Goal: Information Seeking & Learning: Check status

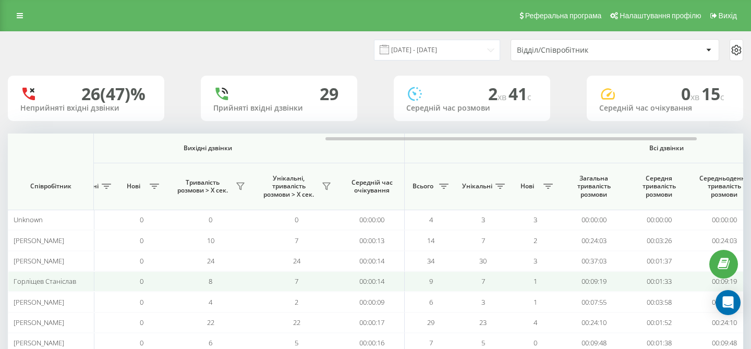
scroll to position [0, 525]
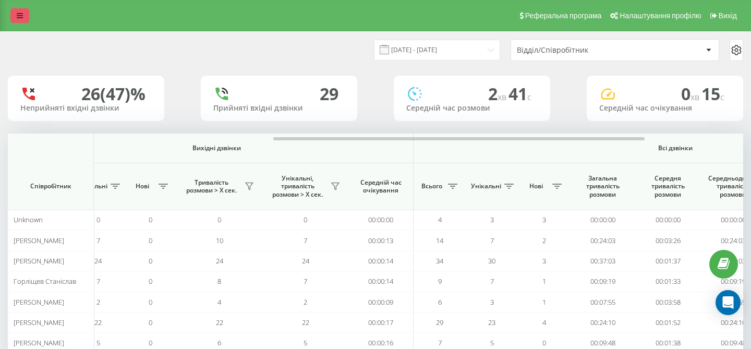
click at [19, 12] on icon at bounding box center [20, 15] width 6 height 7
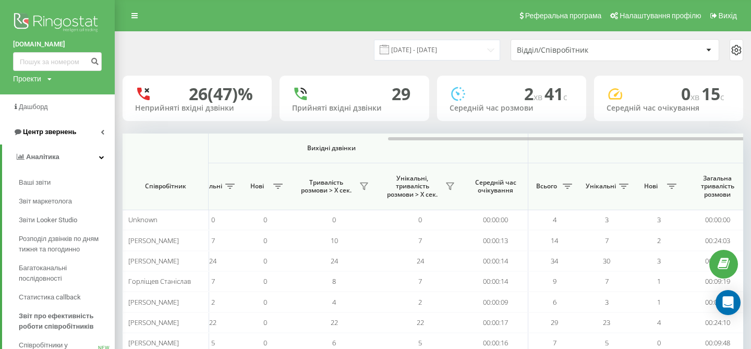
click at [73, 129] on span "Центр звернень" at bounding box center [49, 132] width 53 height 8
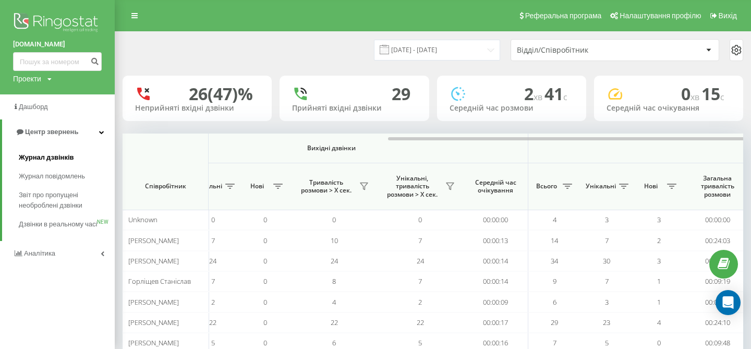
click at [66, 158] on span "Журнал дзвінків" at bounding box center [46, 157] width 55 height 10
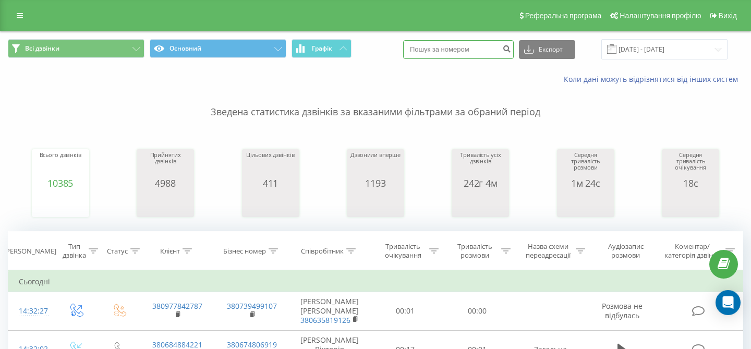
click at [473, 44] on input at bounding box center [458, 49] width 111 height 19
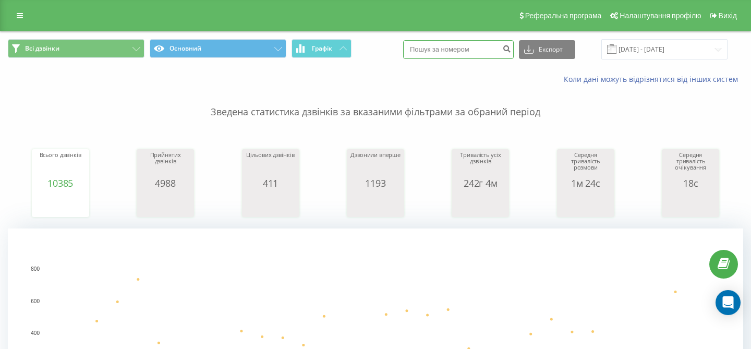
paste input "0687527636"
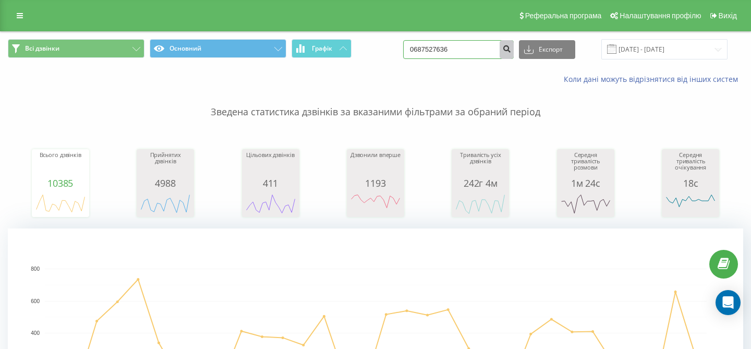
type input "0687527636"
click at [513, 54] on button "submit" at bounding box center [506, 49] width 14 height 19
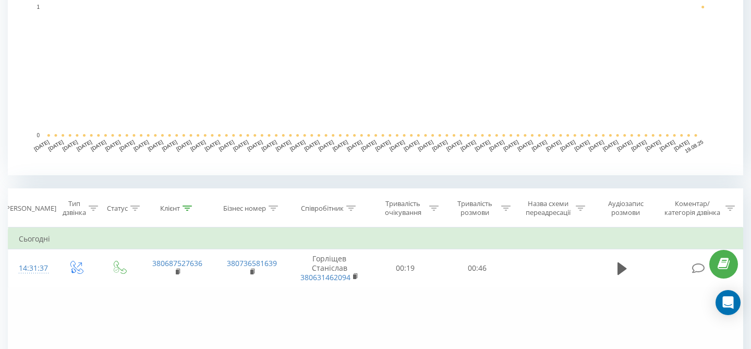
scroll to position [251, 0]
